Goal: Task Accomplishment & Management: Manage account settings

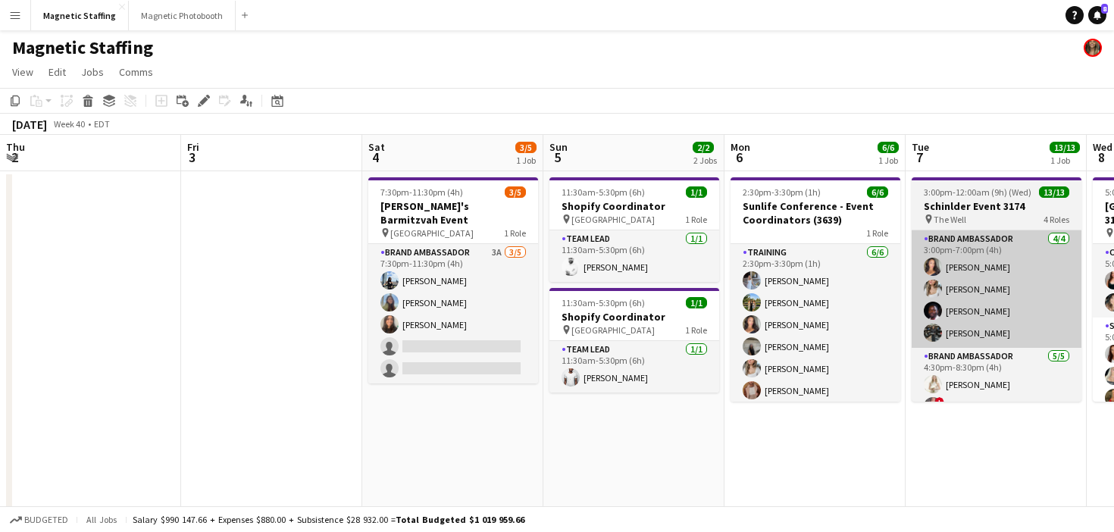
scroll to position [0, 642]
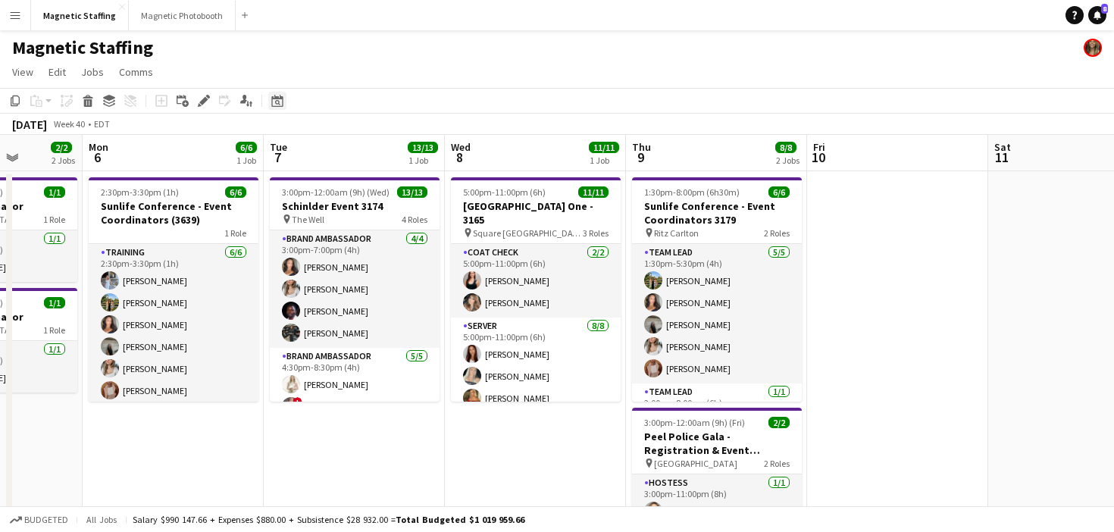
click at [278, 99] on icon at bounding box center [276, 101] width 11 height 12
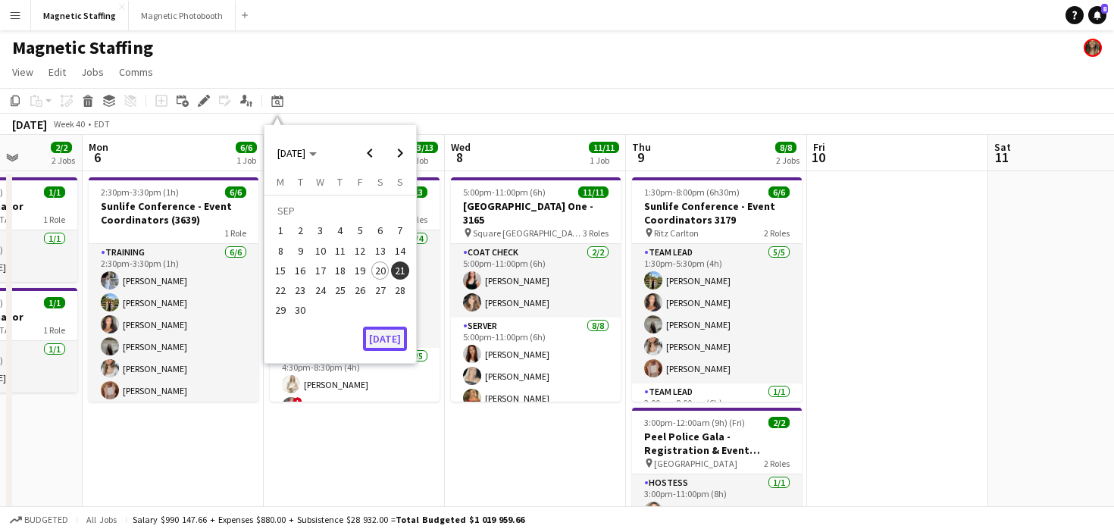
click at [383, 340] on button "[DATE]" at bounding box center [385, 339] width 44 height 24
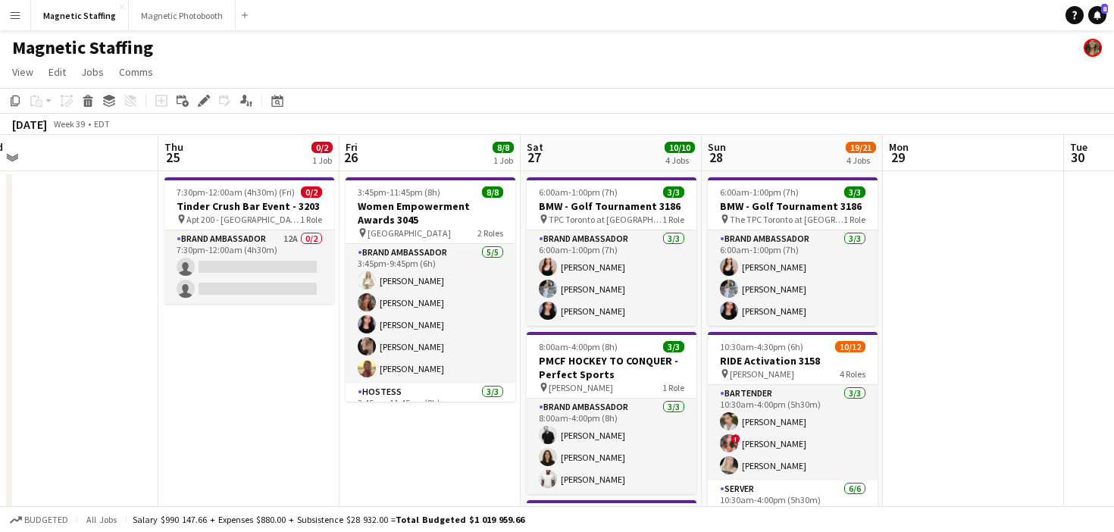
scroll to position [0, 668]
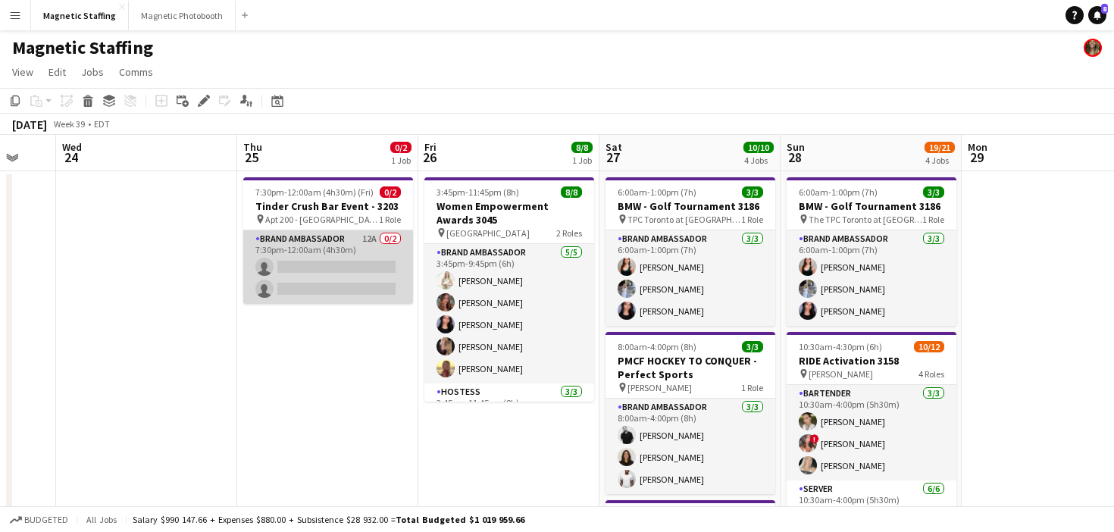
click at [374, 284] on app-card-role "Brand Ambassador 12A 0/2 7:30pm-12:00am (4h30m) single-neutral-actions single-n…" at bounding box center [328, 267] width 170 height 74
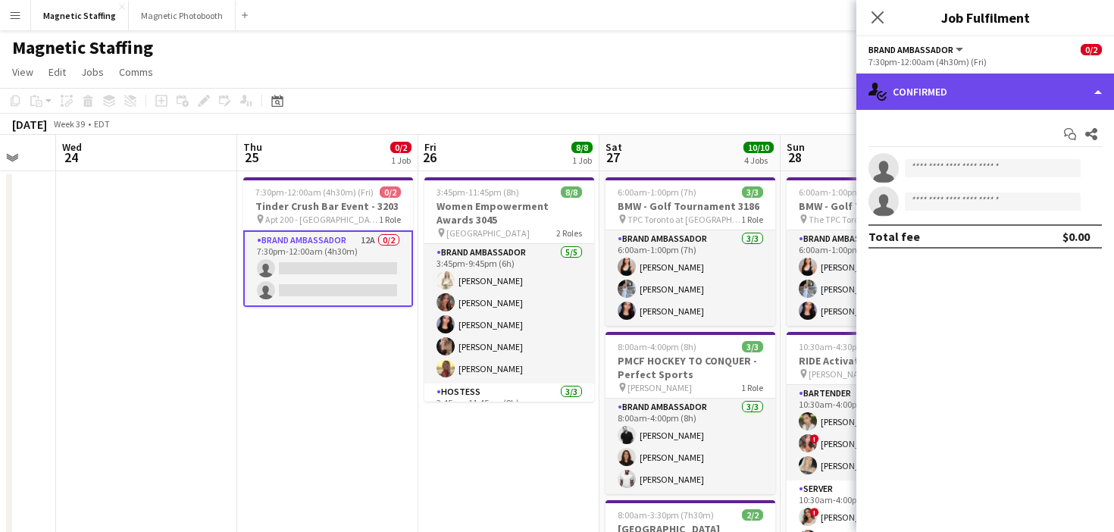
click at [922, 87] on div "single-neutral-actions-check-2 Confirmed" at bounding box center [985, 92] width 258 height 36
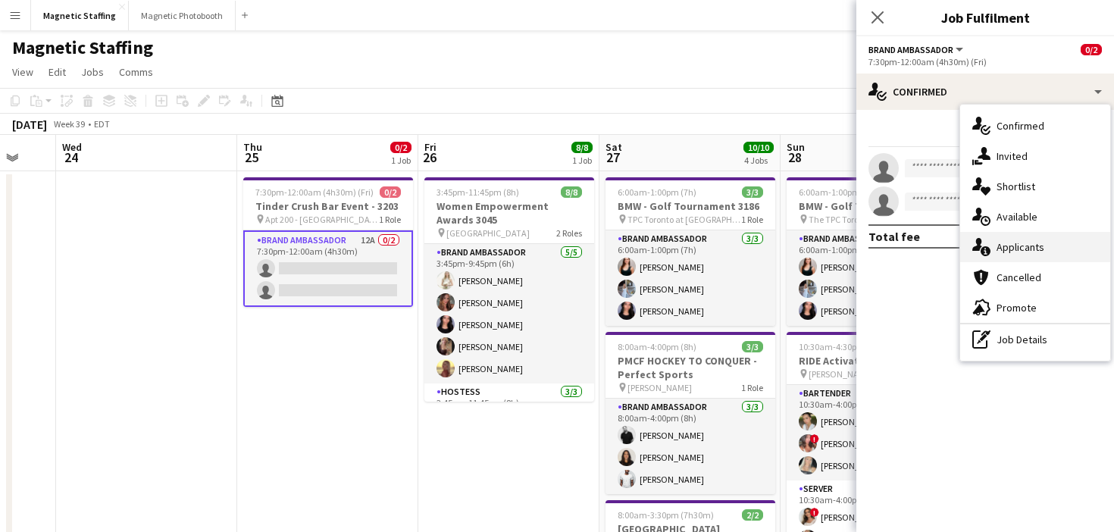
click at [978, 235] on div "single-neutral-actions-information Applicants" at bounding box center [1035, 247] width 150 height 30
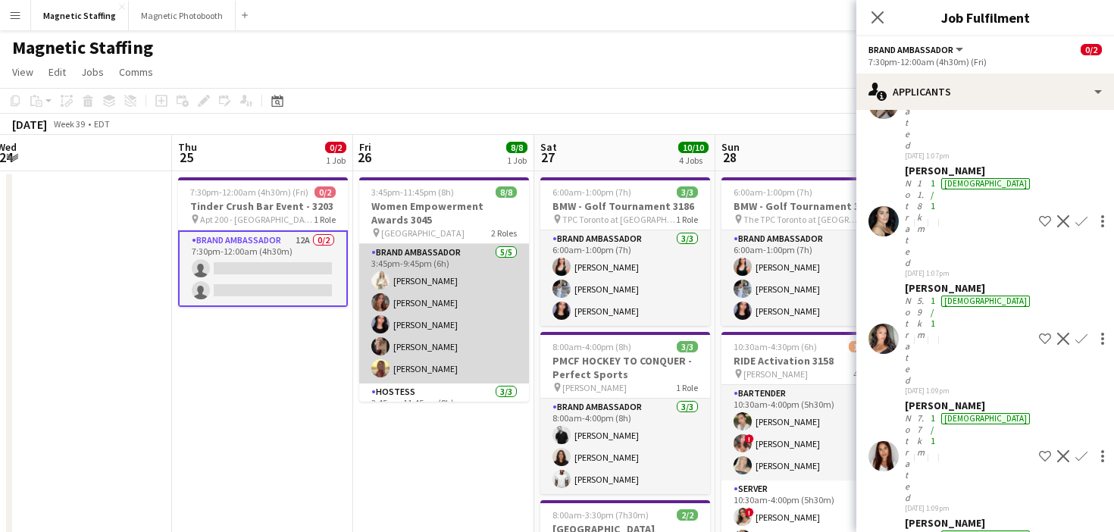
scroll to position [0, 740]
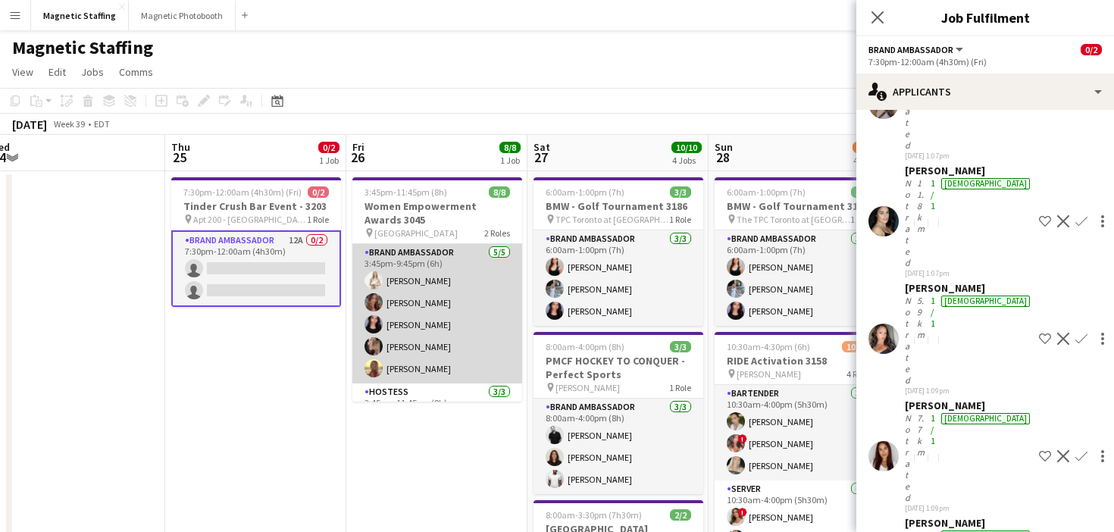
click at [499, 340] on app-card-role "Brand Ambassador [DATE] 3:45pm-9:45pm (6h) [PERSON_NAME] [PERSON_NAME] [PERSON_…" at bounding box center [437, 313] width 170 height 139
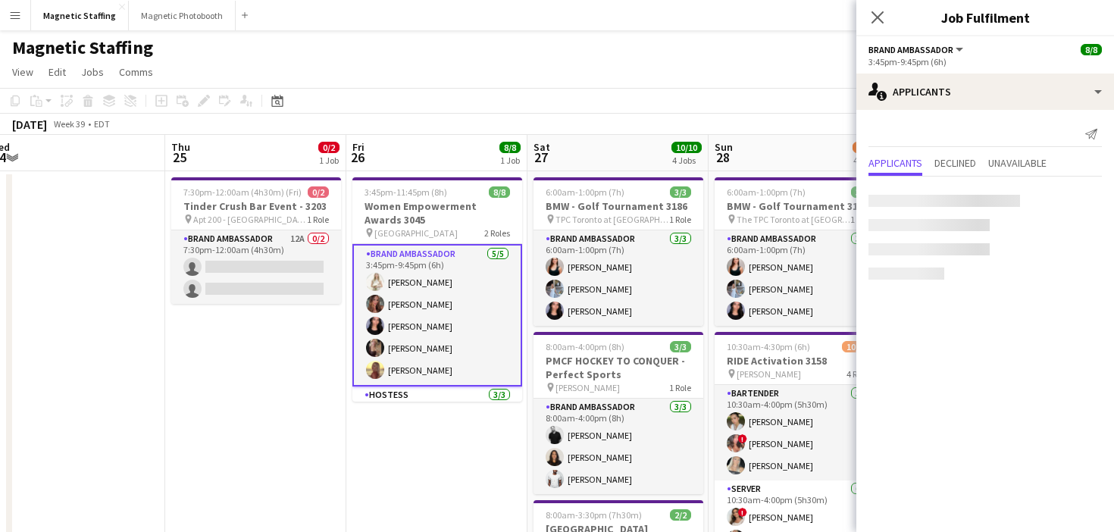
scroll to position [0, 0]
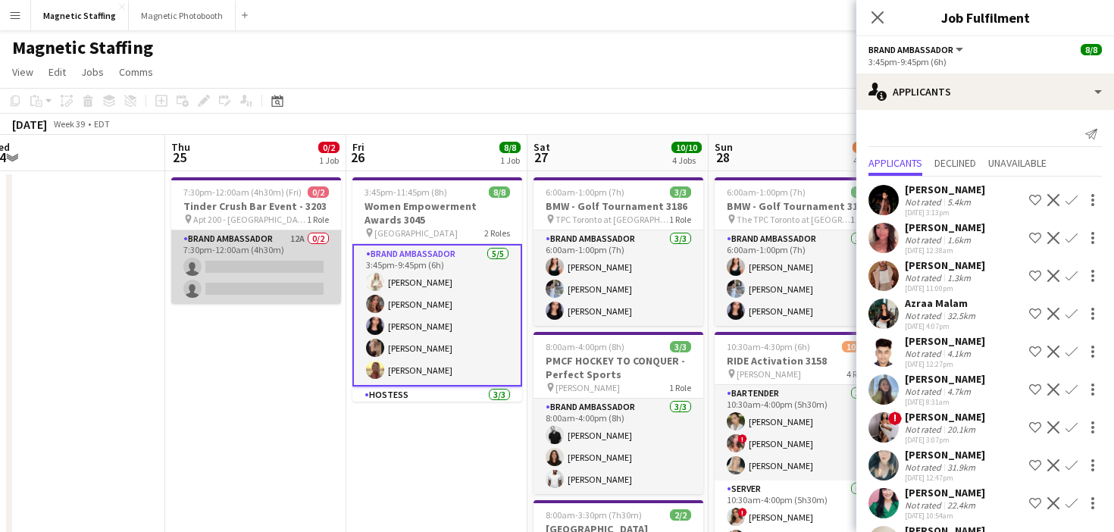
click at [221, 242] on app-card-role "Brand Ambassador 12A 0/2 7:30pm-12:00am (4h30m) single-neutral-actions single-n…" at bounding box center [256, 267] width 170 height 74
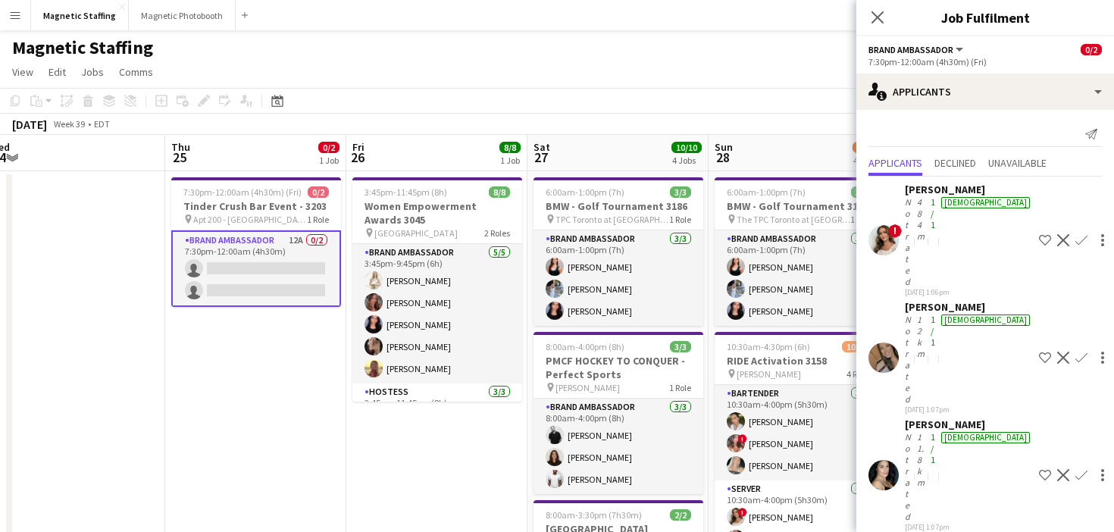
scroll to position [254, 0]
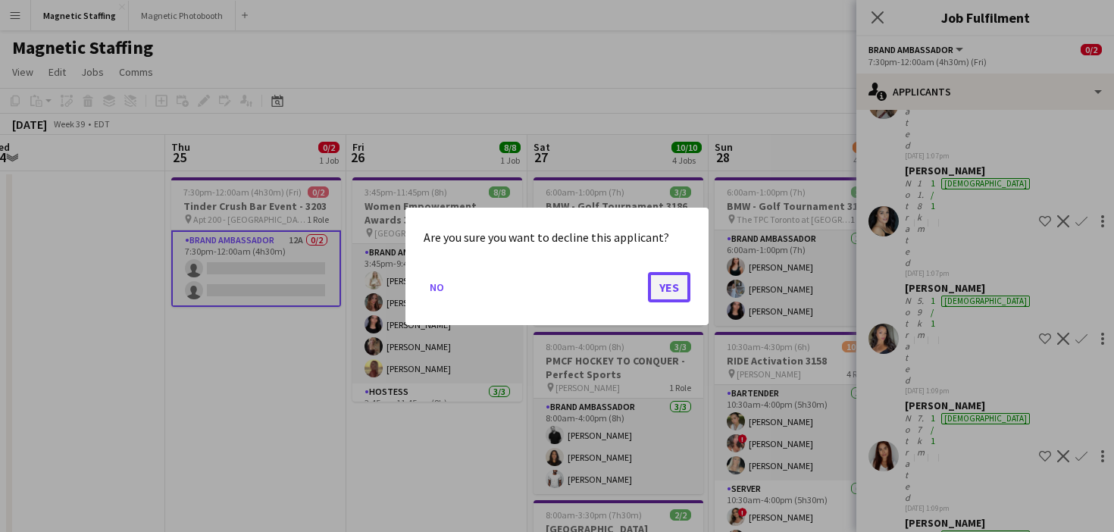
click at [670, 283] on button "Yes" at bounding box center [669, 286] width 42 height 30
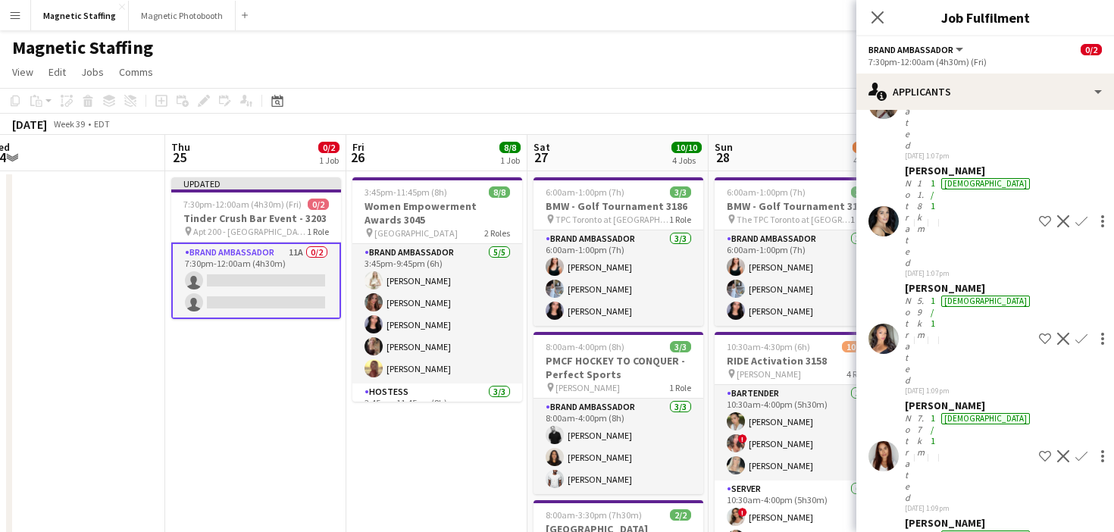
scroll to position [205, 0]
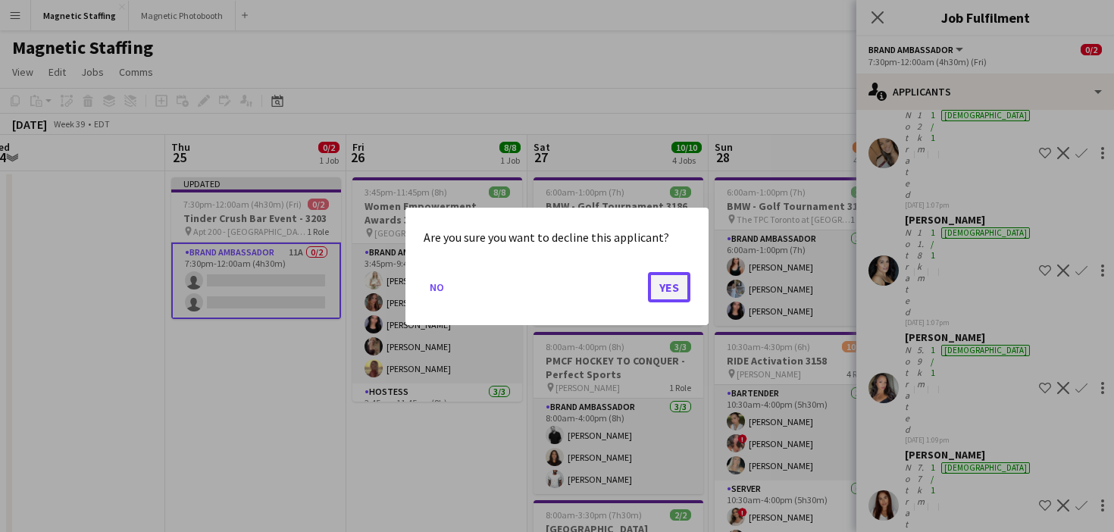
click at [674, 281] on button "Yes" at bounding box center [669, 286] width 42 height 30
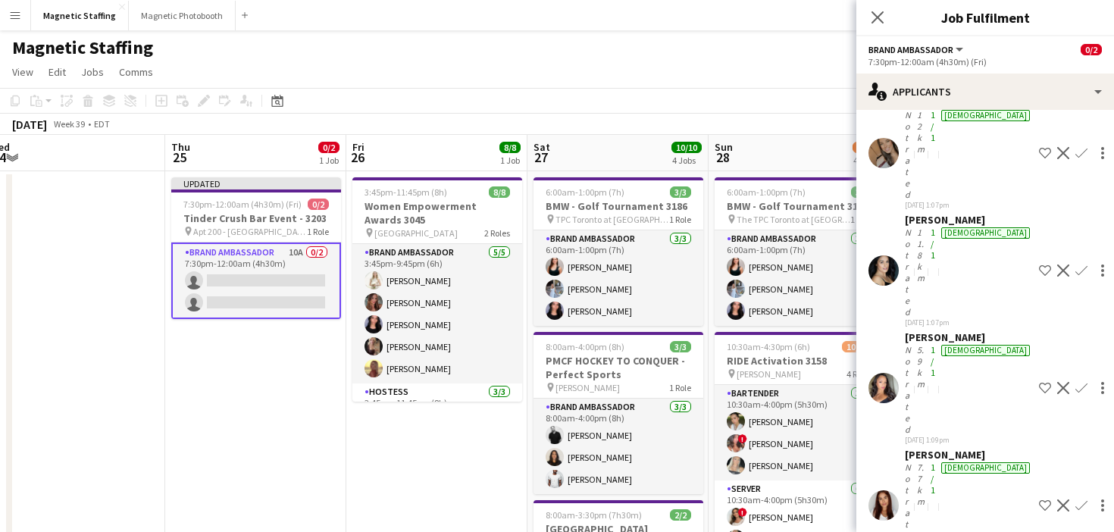
scroll to position [155, 0]
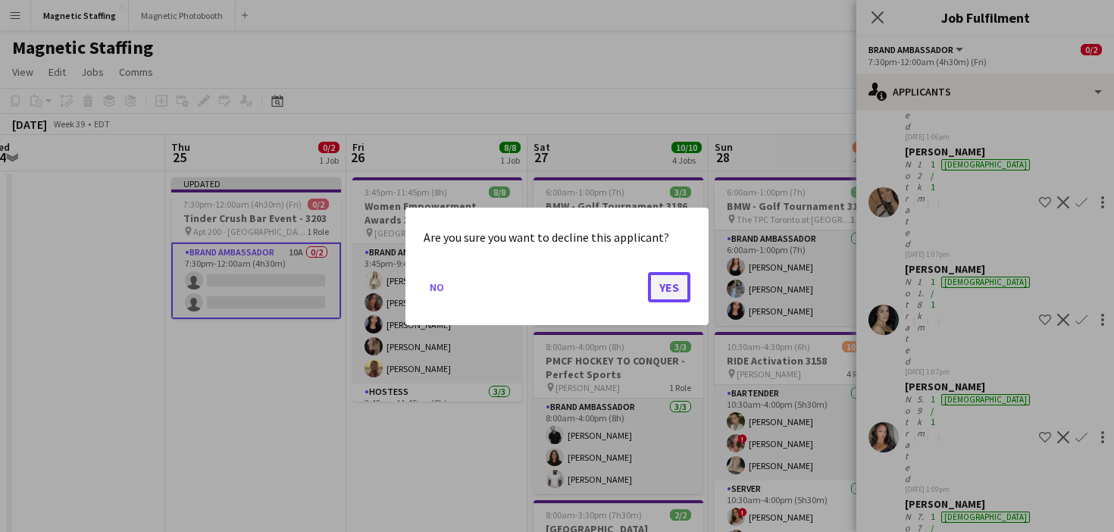
click at [662, 289] on button "Yes" at bounding box center [669, 286] width 42 height 30
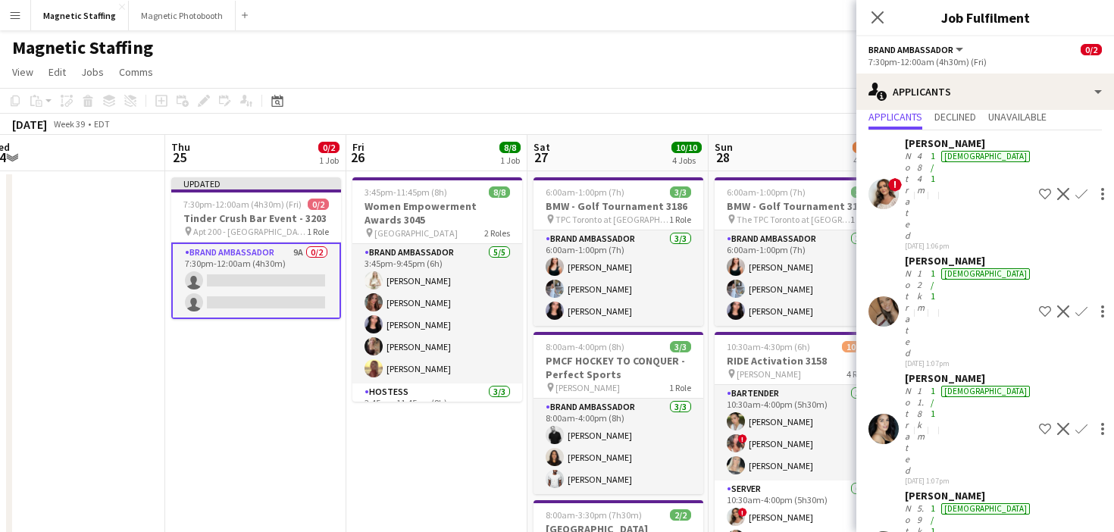
scroll to position [7, 0]
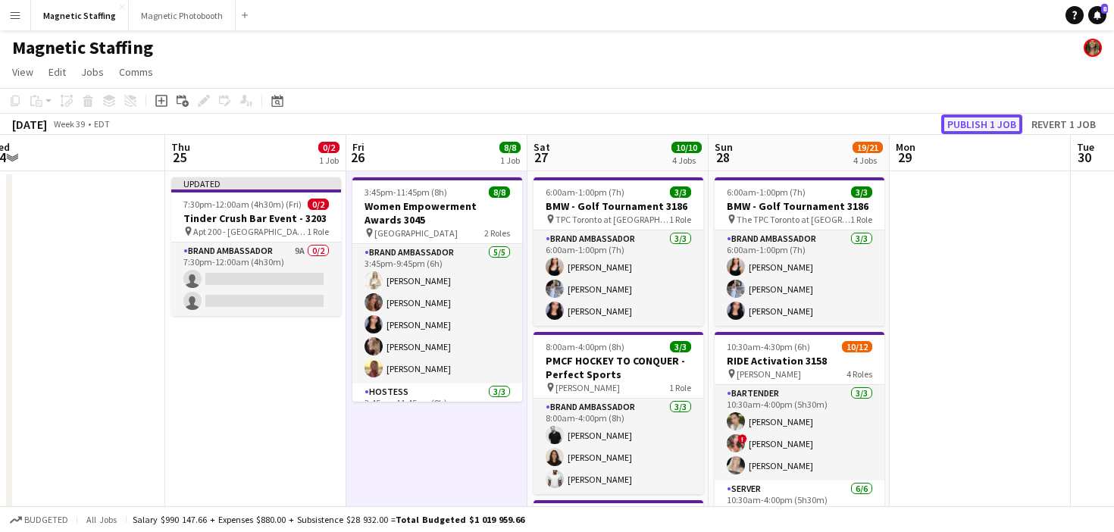
click at [972, 117] on button "Publish 1 job" at bounding box center [981, 124] width 81 height 20
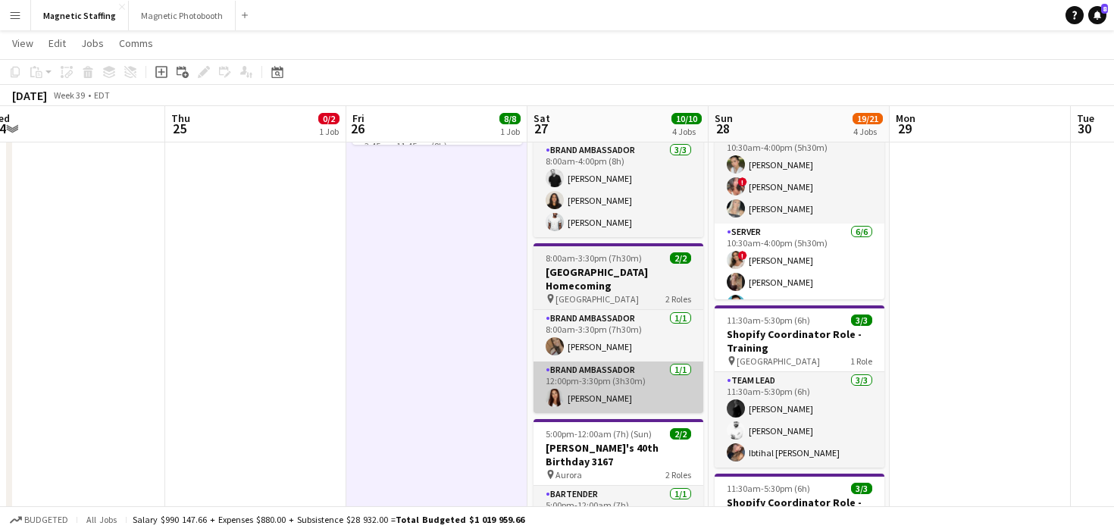
scroll to position [258, 0]
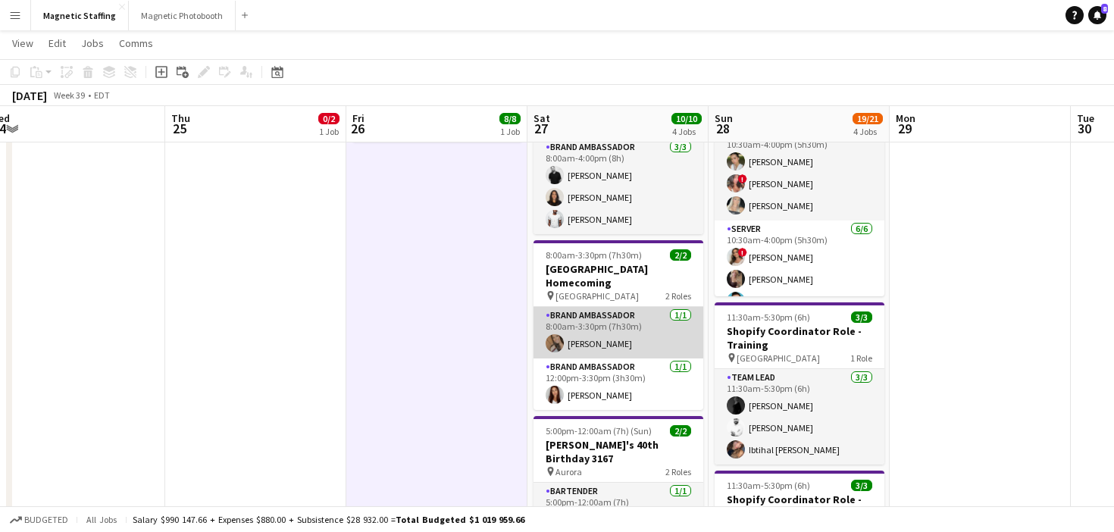
click at [629, 318] on app-card-role "Brand Ambassador [DATE] 8:00am-3:30pm (7h30m) [PERSON_NAME]" at bounding box center [619, 333] width 170 height 52
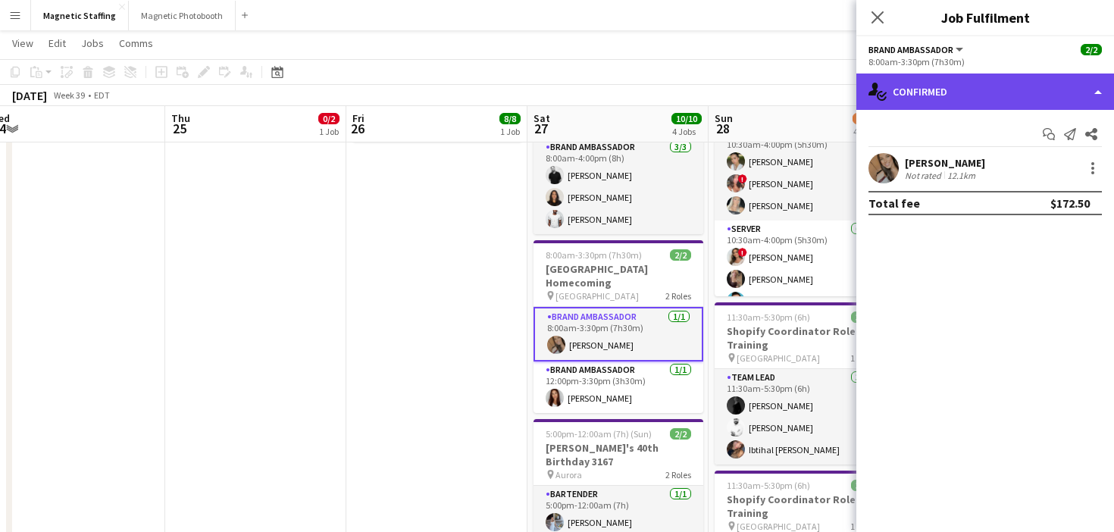
click at [970, 99] on div "single-neutral-actions-check-2 Confirmed" at bounding box center [985, 92] width 258 height 36
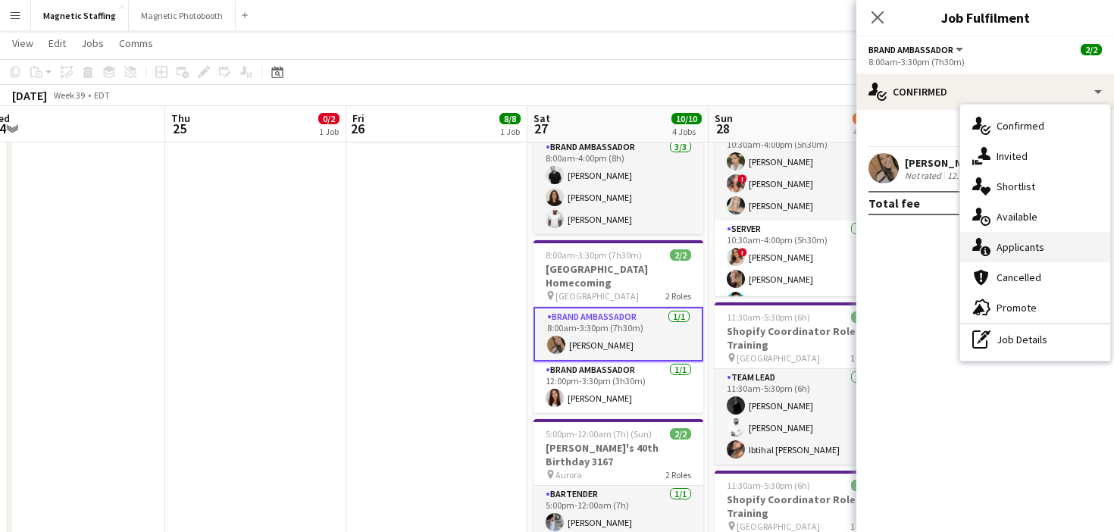
click at [985, 258] on div "single-neutral-actions-information Applicants" at bounding box center [1035, 247] width 150 height 30
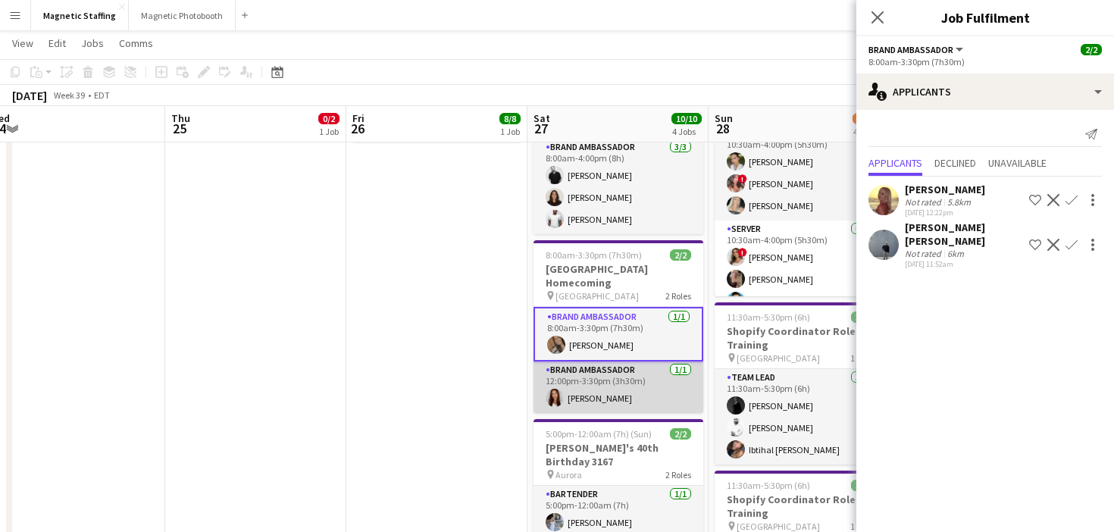
click at [621, 383] on app-card-role "Brand Ambassador [DATE] 12:00pm-3:30pm (3h30m) [PERSON_NAME]" at bounding box center [619, 387] width 170 height 52
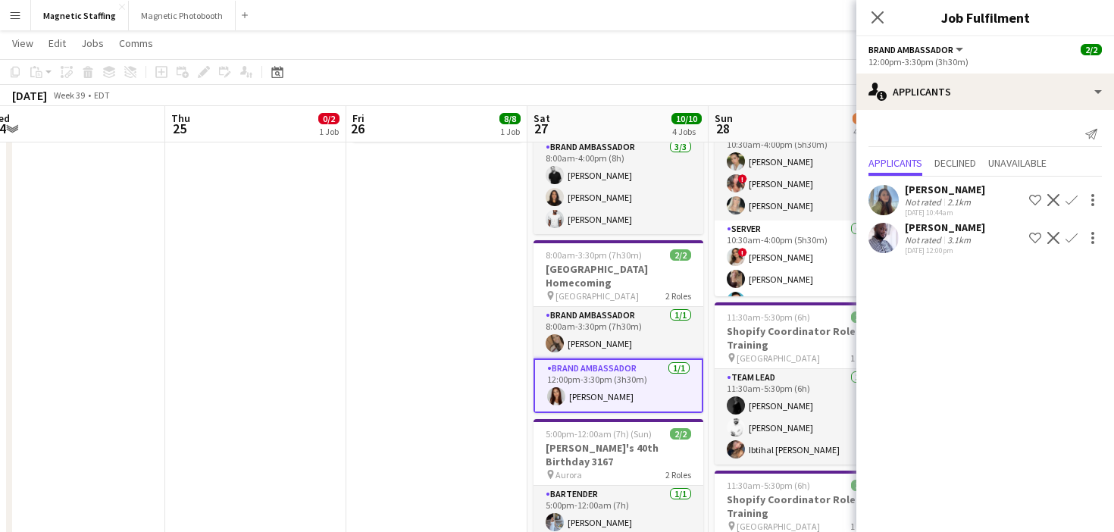
click at [1057, 226] on div "[PERSON_NAME] Not rated 3.1km [DATE] 12:00pm Shortlist crew Decline Confirm" at bounding box center [985, 238] width 258 height 35
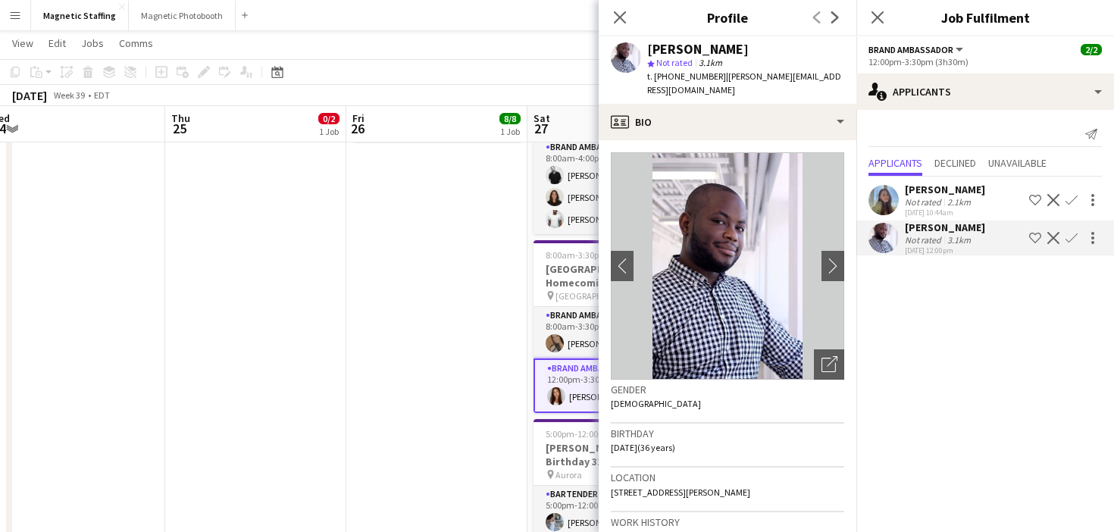
click at [1052, 241] on app-icon "Decline" at bounding box center [1053, 238] width 12 height 12
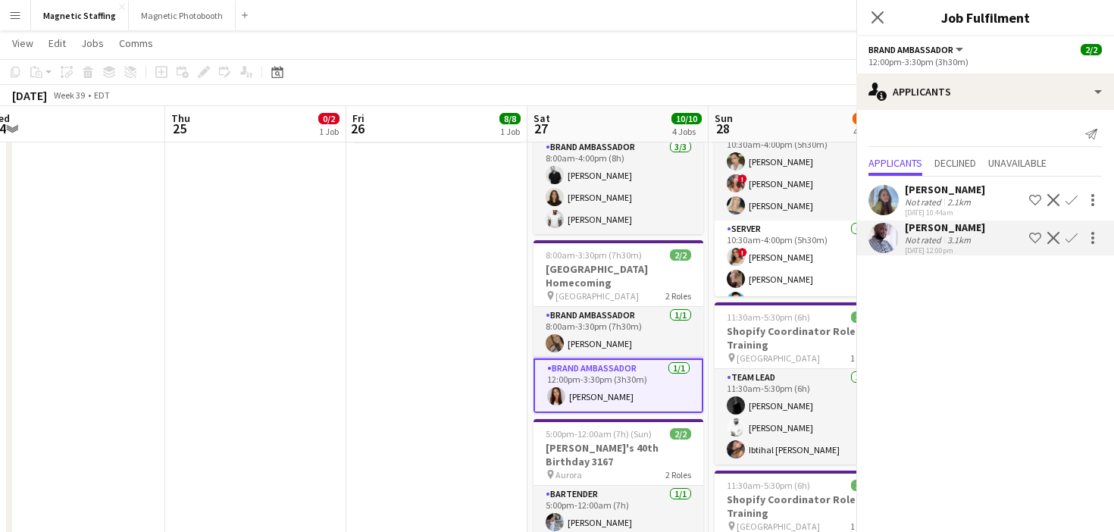
scroll to position [0, 0]
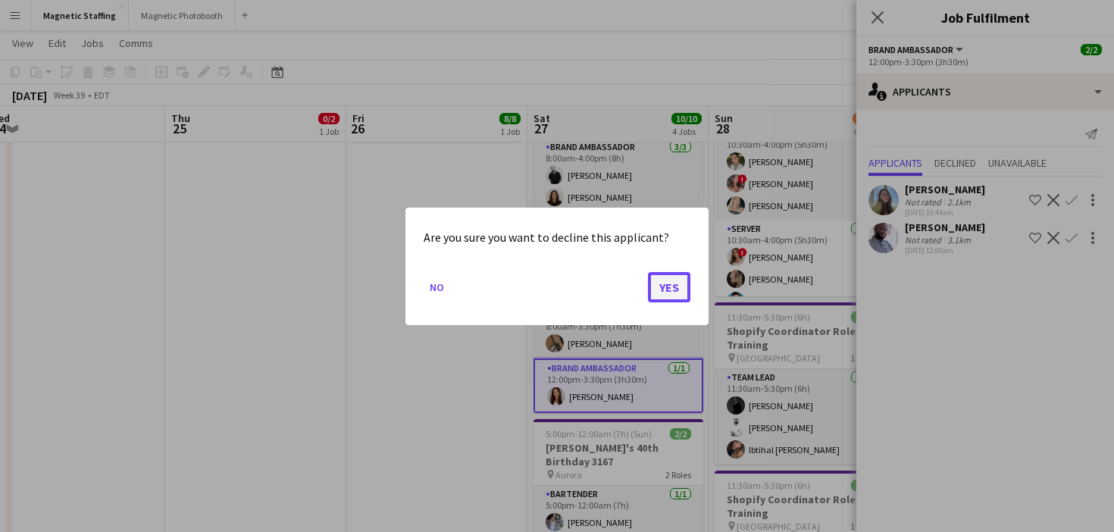
click at [681, 282] on button "Yes" at bounding box center [669, 286] width 42 height 30
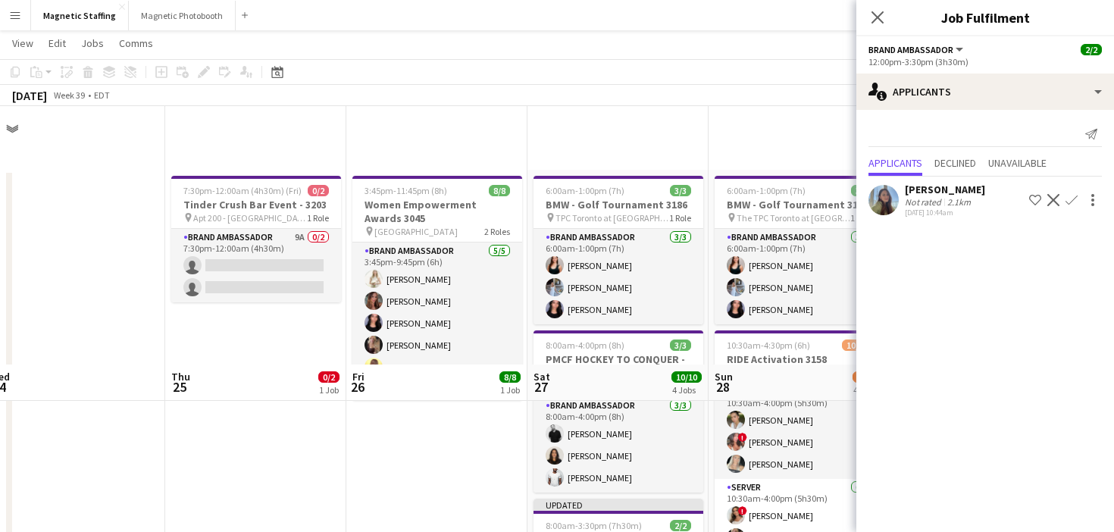
scroll to position [258, 0]
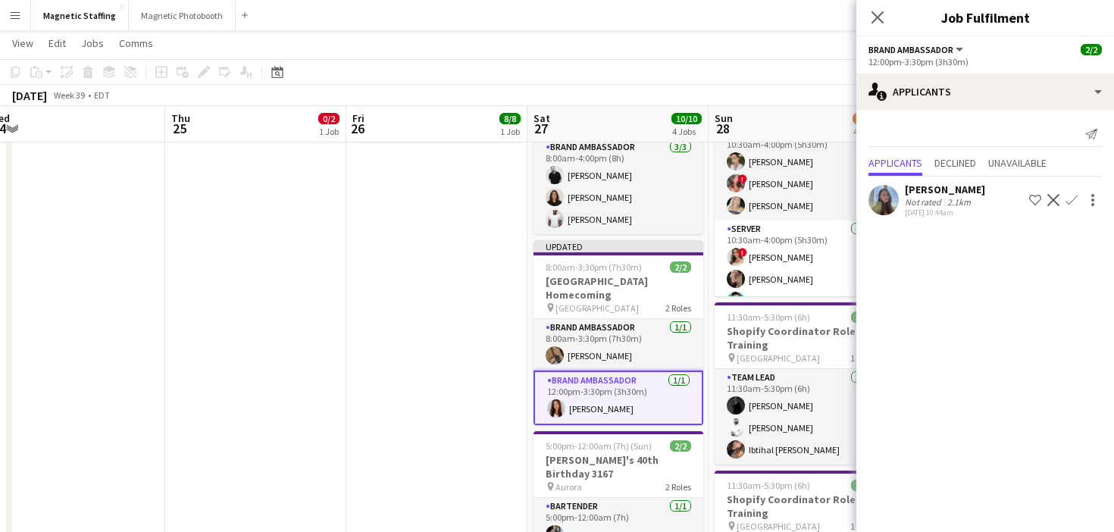
click at [502, 361] on app-date-cell "3:45pm-11:45pm (8h) 8/8 Women Empowerment Awards 3045 pin Toronto 2 Roles Brand…" at bounding box center [436, 295] width 181 height 769
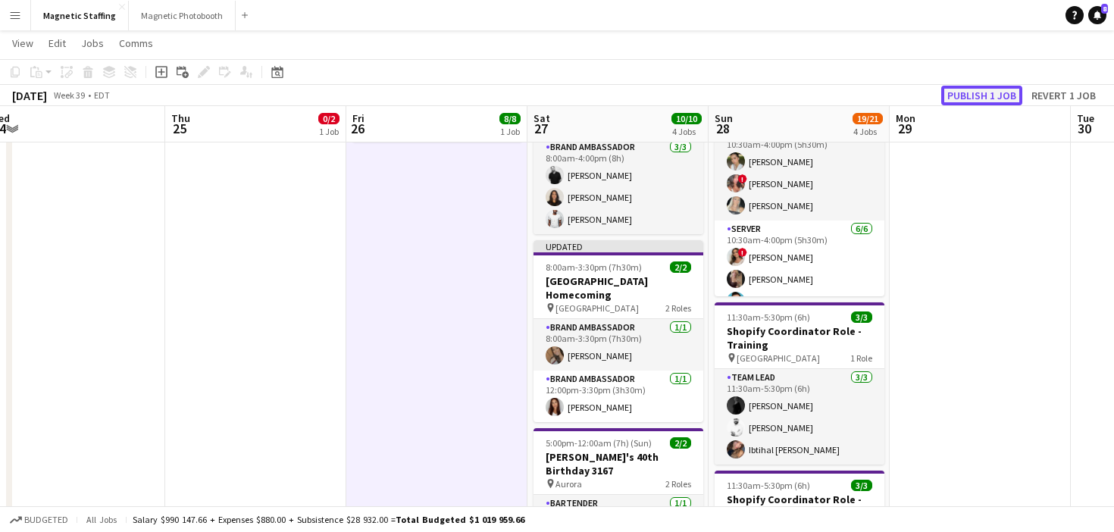
click at [981, 86] on button "Publish 1 job" at bounding box center [981, 96] width 81 height 20
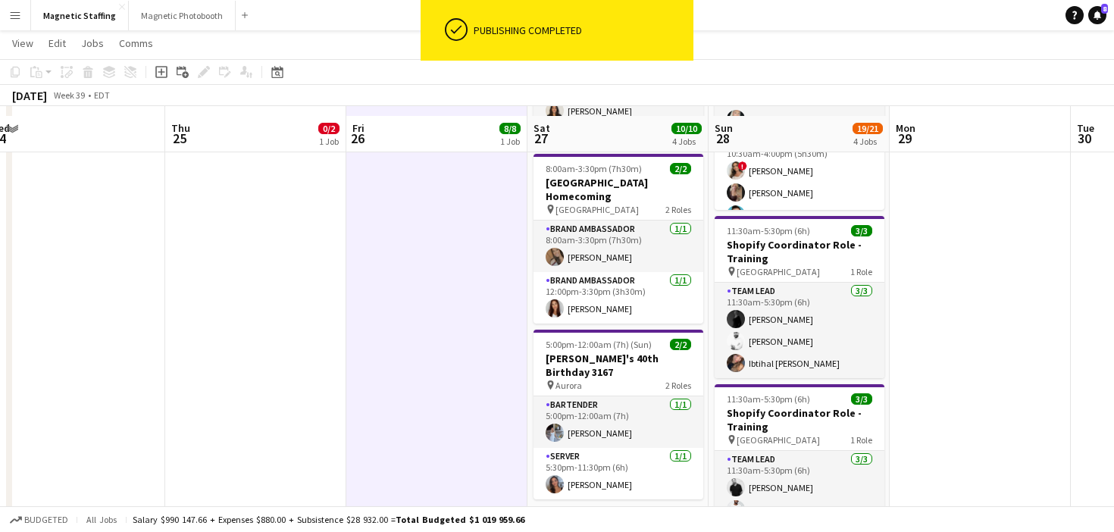
scroll to position [355, 0]
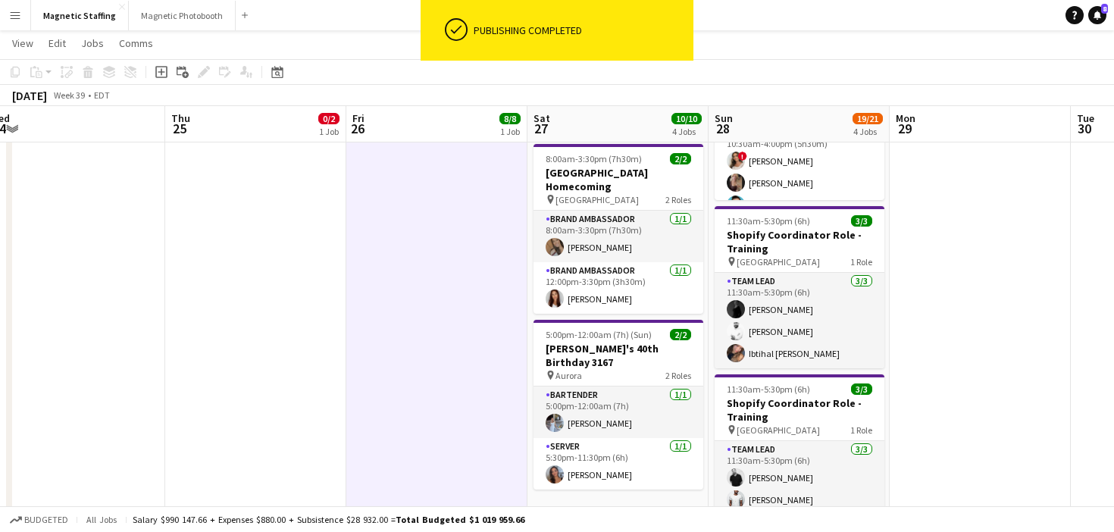
click at [765, 347] on app-card-role "Team Lead [DATE] 11:30am-5:30pm (6h) [PERSON_NAME] Zerhboub [PERSON_NAME] Ouzit…" at bounding box center [800, 320] width 170 height 95
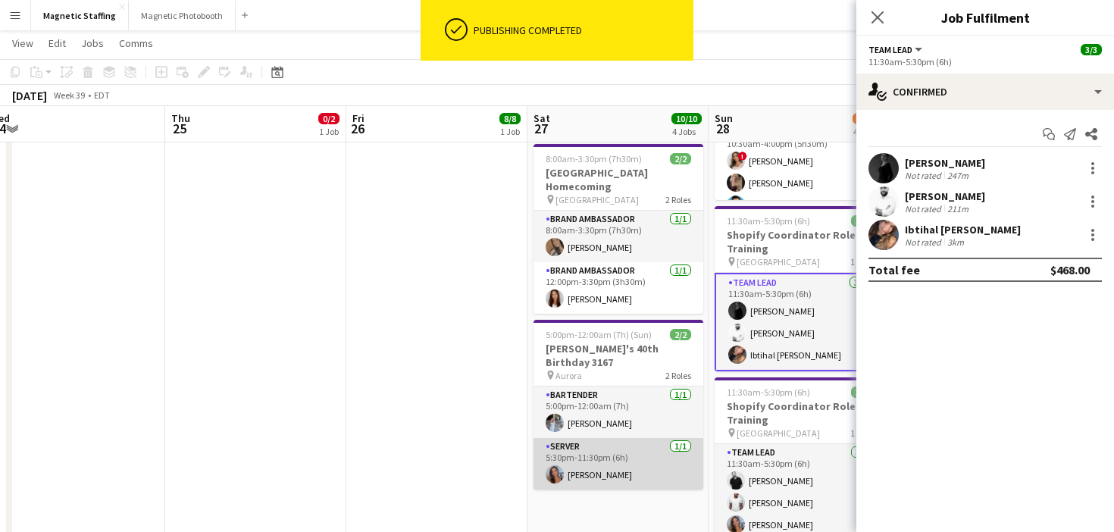
click at [604, 449] on app-card-role "Server [DATE] 5:30pm-11:30pm (6h) [PERSON_NAME]" at bounding box center [619, 464] width 170 height 52
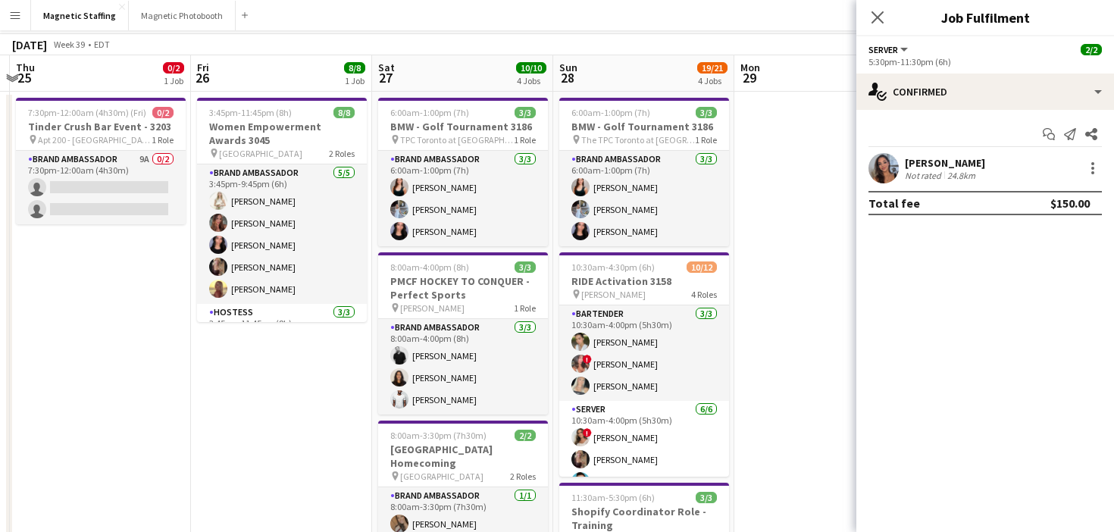
scroll to position [0, 0]
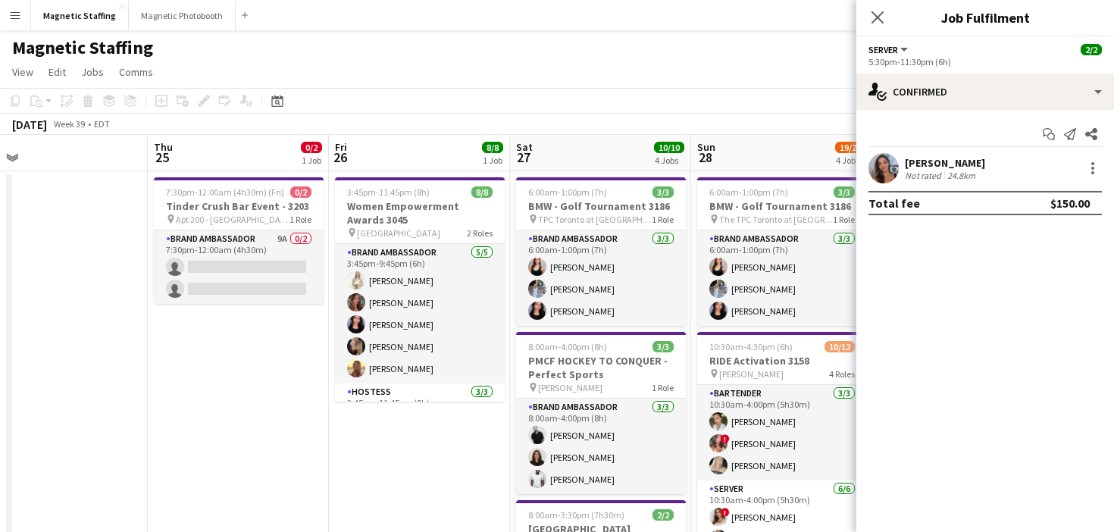
drag, startPoint x: 308, startPoint y: 489, endPoint x: 421, endPoint y: 484, distance: 113.0
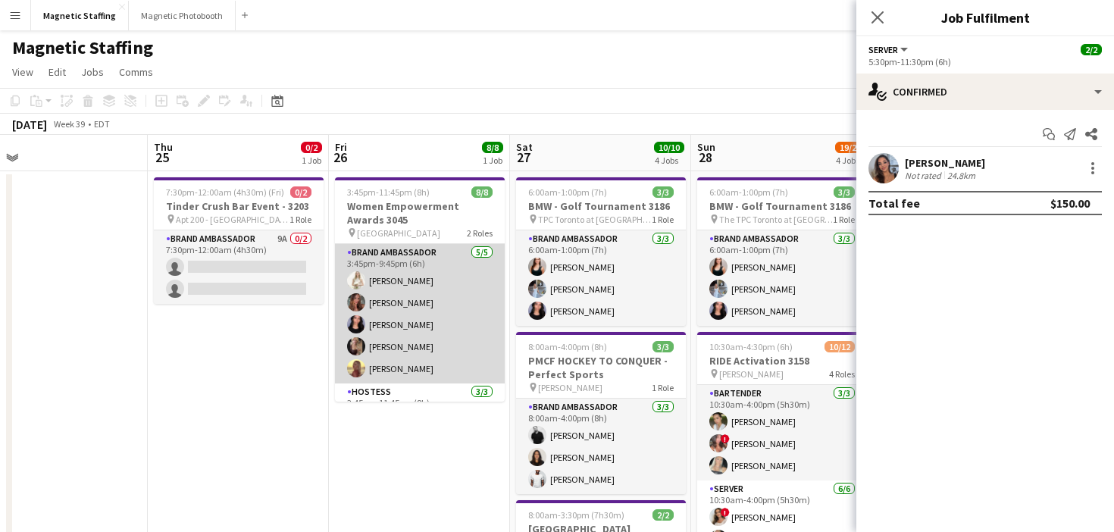
click at [458, 283] on app-card-role "Brand Ambassador [DATE] 3:45pm-9:45pm (6h) [PERSON_NAME] [PERSON_NAME] [PERSON_…" at bounding box center [420, 313] width 170 height 139
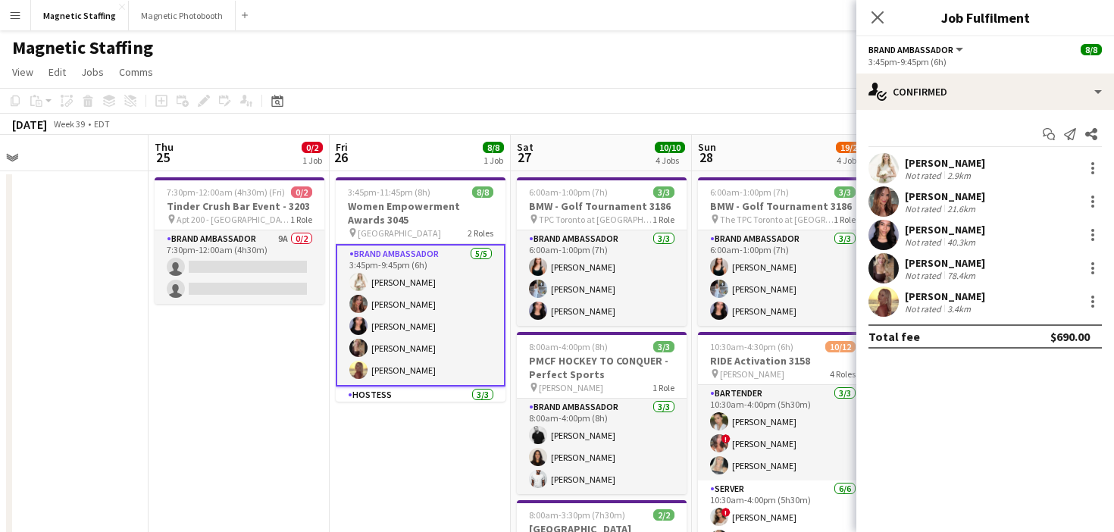
click at [1040, 110] on div "Start chat Send notification Share [PERSON_NAME] Not rated 2.9km [PERSON_NAME] …" at bounding box center [985, 235] width 258 height 251
